Goal: Find specific page/section: Find specific page/section

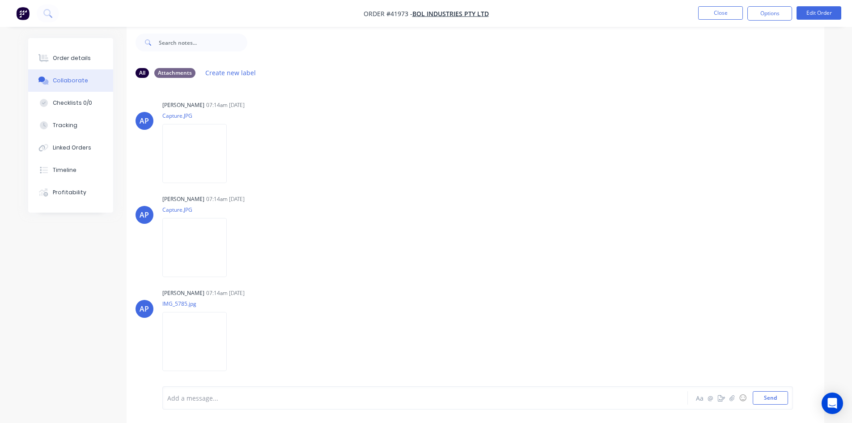
scroll to position [129, 0]
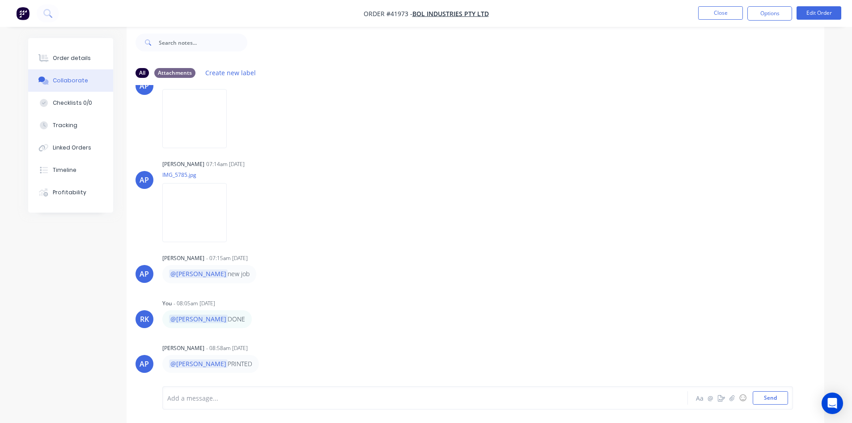
click at [732, 17] on button "Close" at bounding box center [720, 12] width 45 height 13
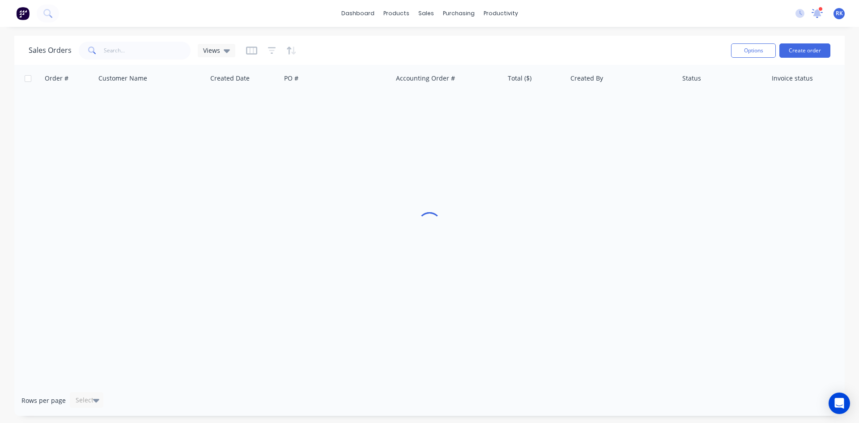
click at [818, 14] on icon at bounding box center [817, 13] width 9 height 8
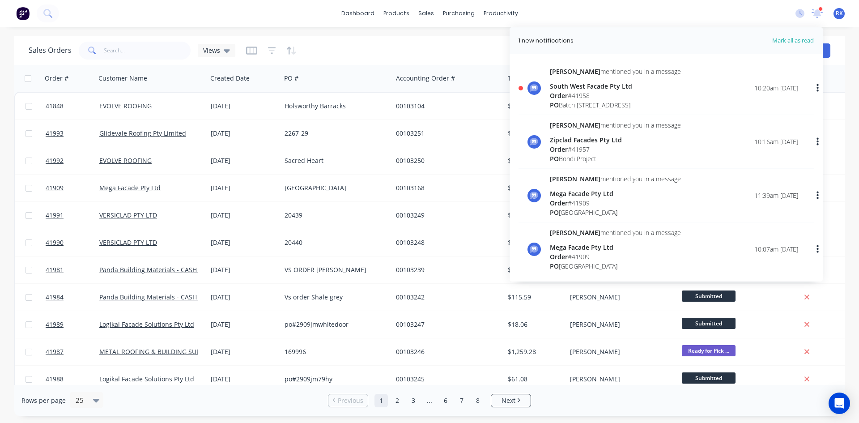
click at [639, 94] on div "Order # 41958" at bounding box center [615, 95] width 131 height 9
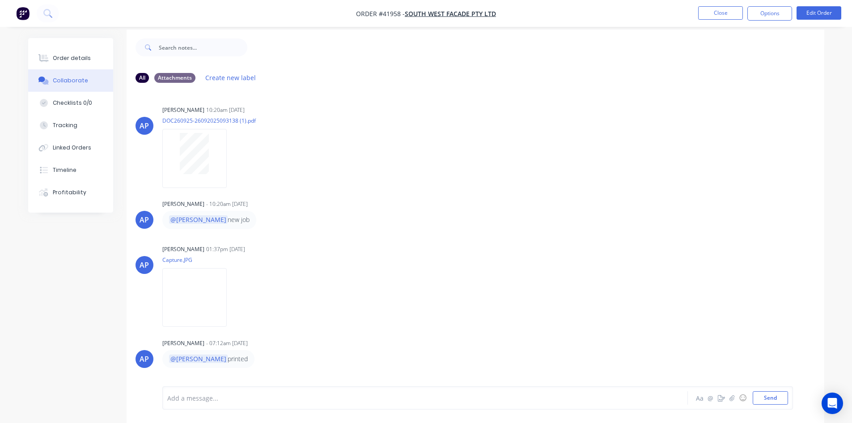
scroll to position [13, 0]
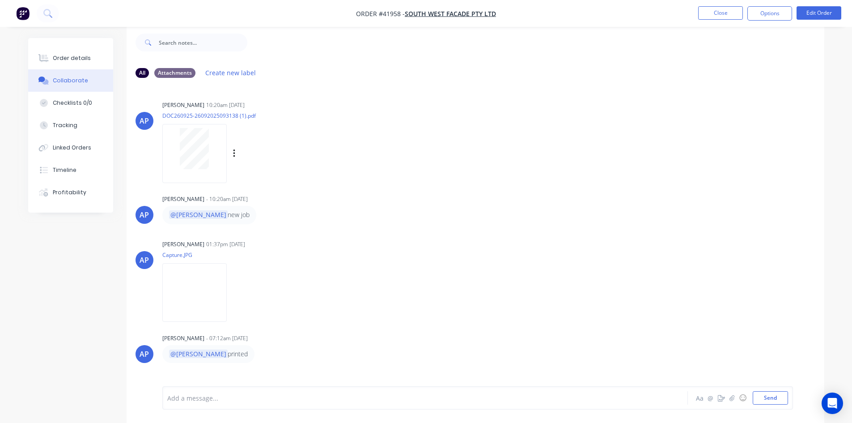
click at [215, 163] on div at bounding box center [194, 148] width 56 height 41
click at [710, 16] on button "Close" at bounding box center [720, 12] width 45 height 13
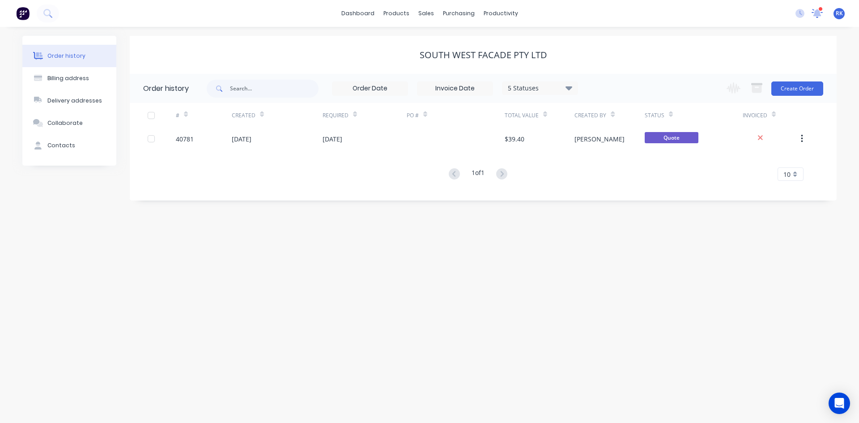
click at [817, 14] on icon at bounding box center [816, 12] width 9 height 9
